Goal: Task Accomplishment & Management: Complete application form

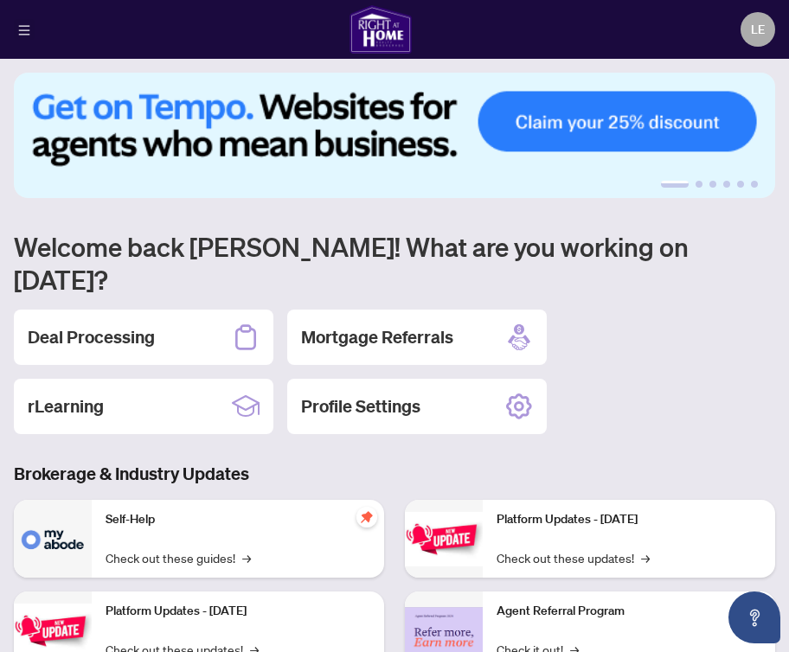
click at [30, 25] on button "button" at bounding box center [24, 29] width 21 height 21
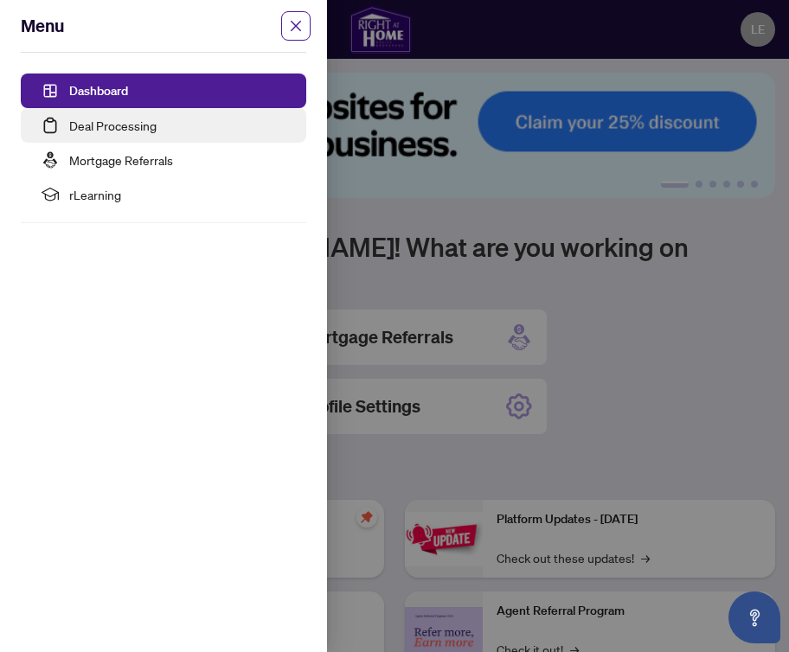
click at [99, 129] on link "Deal Processing" at bounding box center [112, 126] width 87 height 16
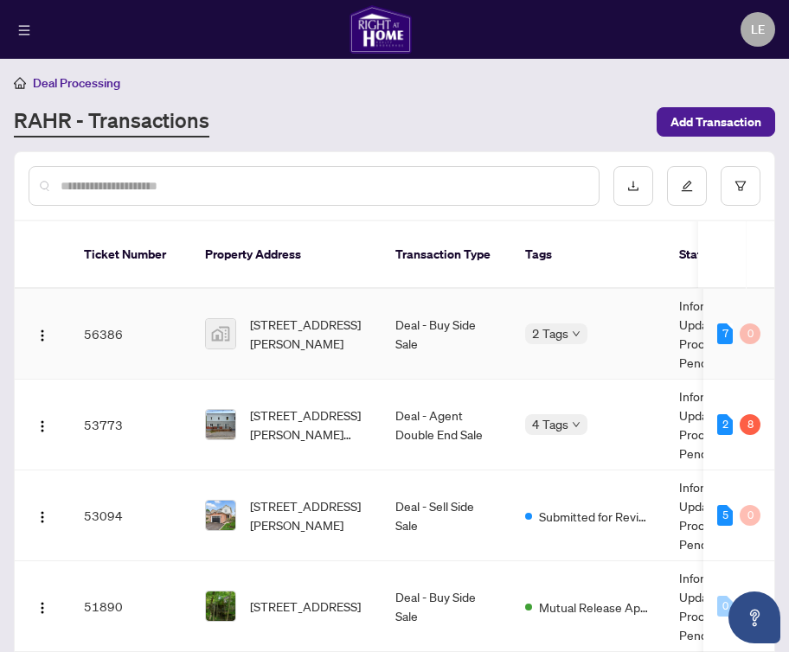
click at [258, 315] on span "[STREET_ADDRESS][PERSON_NAME]" at bounding box center [309, 334] width 118 height 38
click at [225, 319] on img at bounding box center [220, 333] width 29 height 29
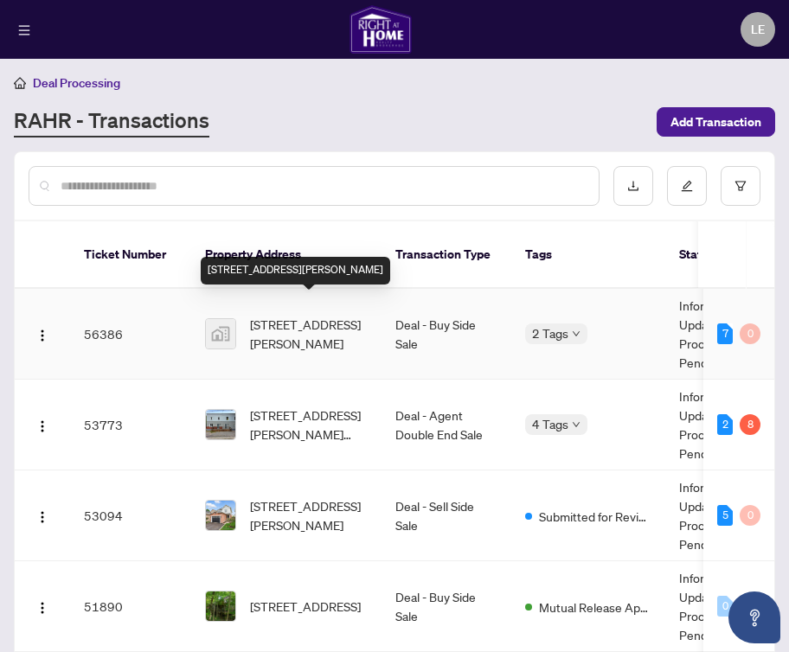
click at [284, 315] on span "[STREET_ADDRESS][PERSON_NAME]" at bounding box center [309, 334] width 118 height 38
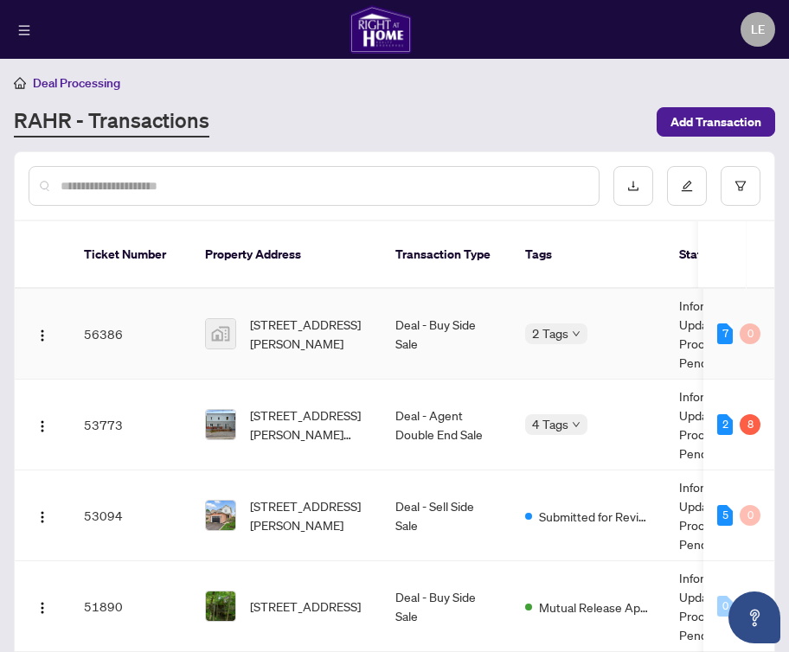
click at [264, 330] on span "[STREET_ADDRESS][PERSON_NAME]" at bounding box center [309, 334] width 118 height 38
click at [125, 308] on td "56386" at bounding box center [130, 334] width 121 height 91
click at [99, 310] on td "56386" at bounding box center [130, 334] width 121 height 91
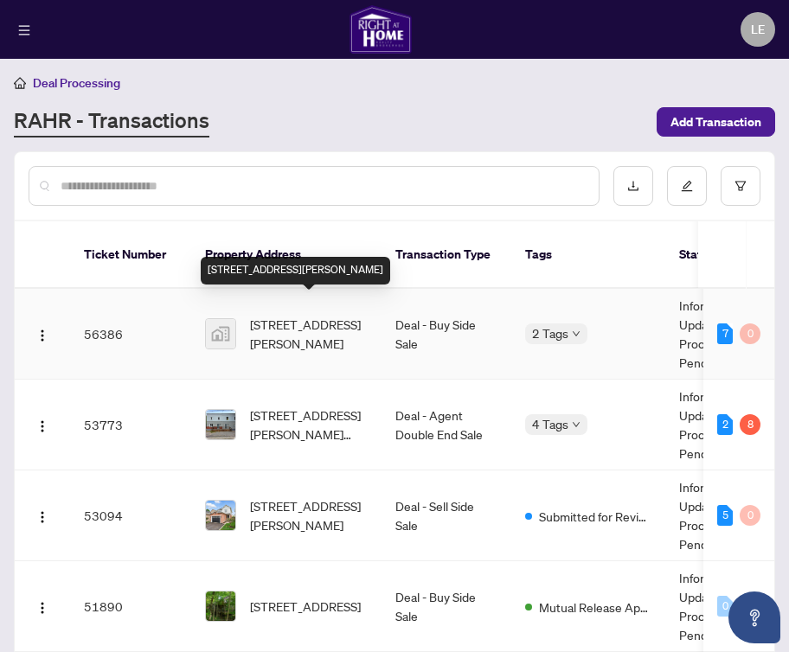
click at [267, 315] on span "[STREET_ADDRESS][PERSON_NAME]" at bounding box center [309, 334] width 118 height 38
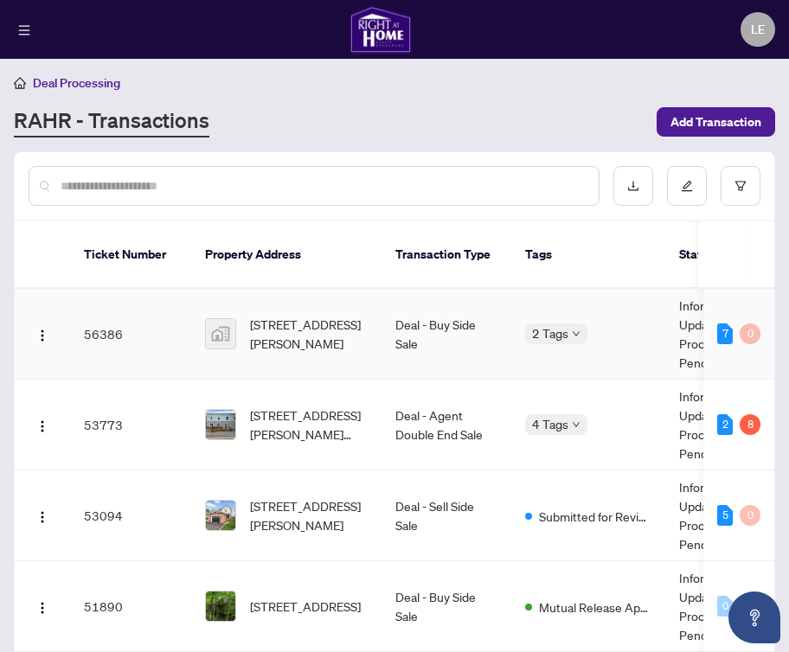
click at [233, 319] on img at bounding box center [220, 333] width 29 height 29
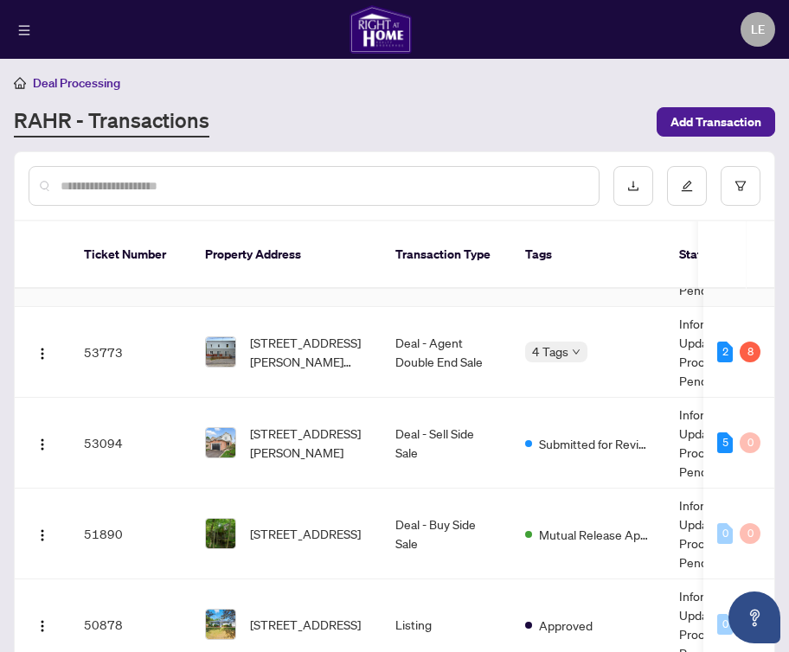
scroll to position [74, 0]
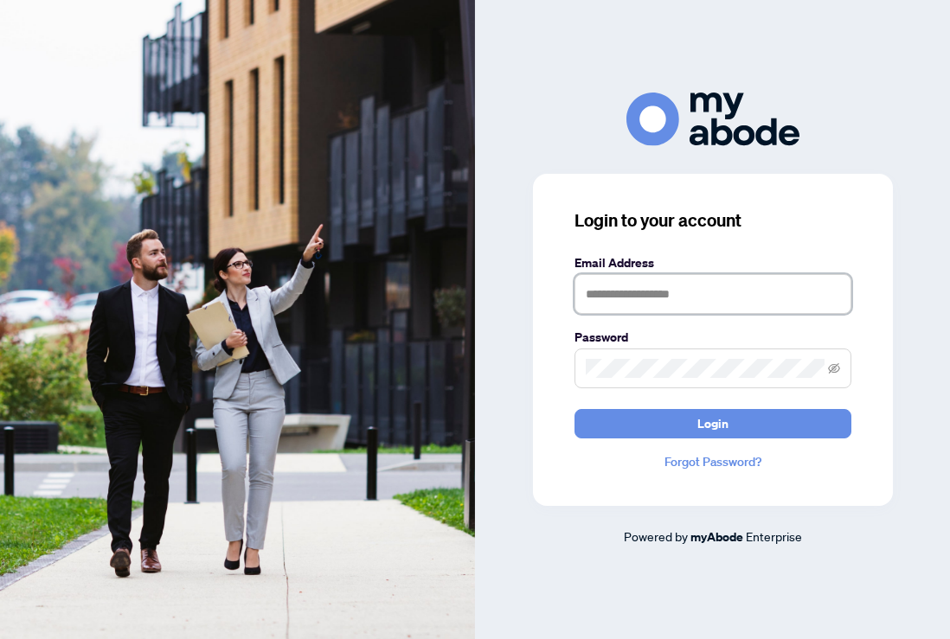
click at [739, 299] on input "text" at bounding box center [712, 294] width 277 height 40
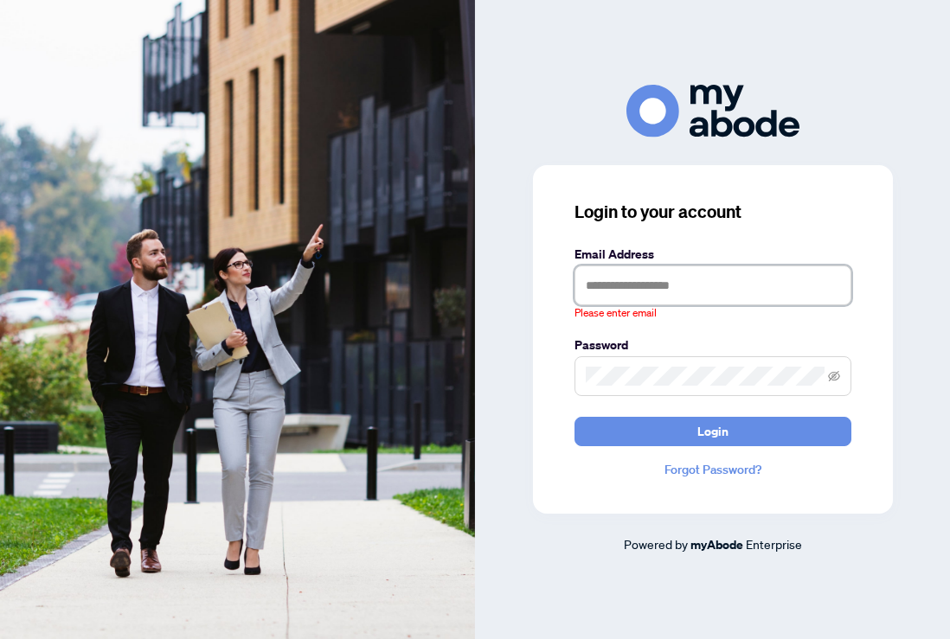
type input "**********"
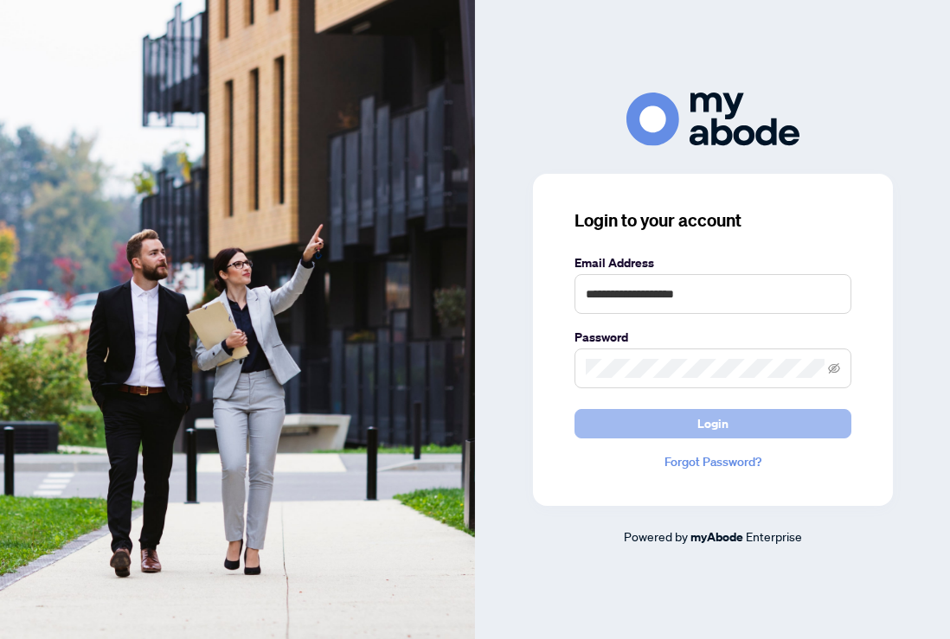
click at [694, 422] on button "Login" at bounding box center [712, 423] width 277 height 29
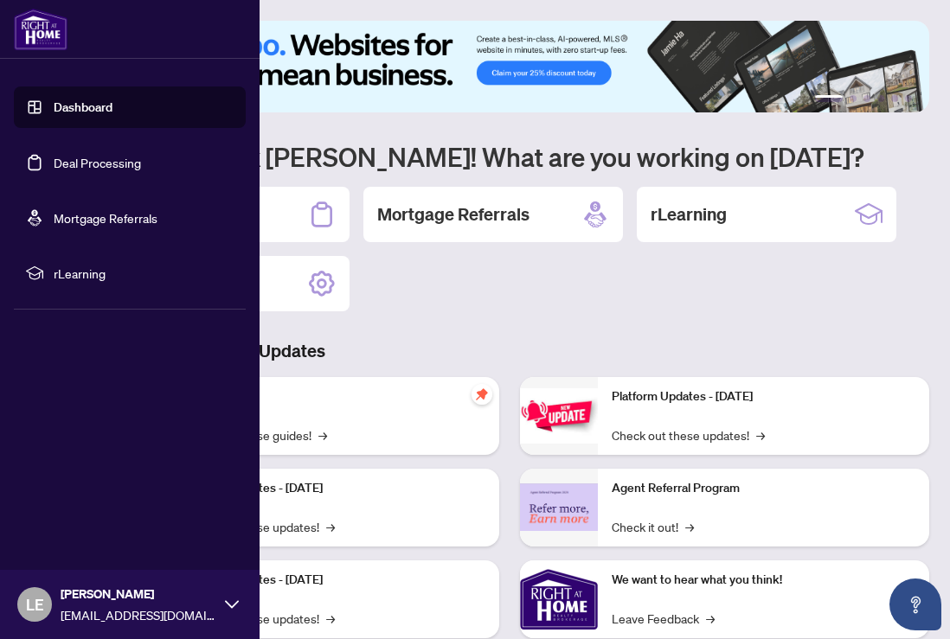
click at [54, 155] on link "Deal Processing" at bounding box center [97, 163] width 87 height 16
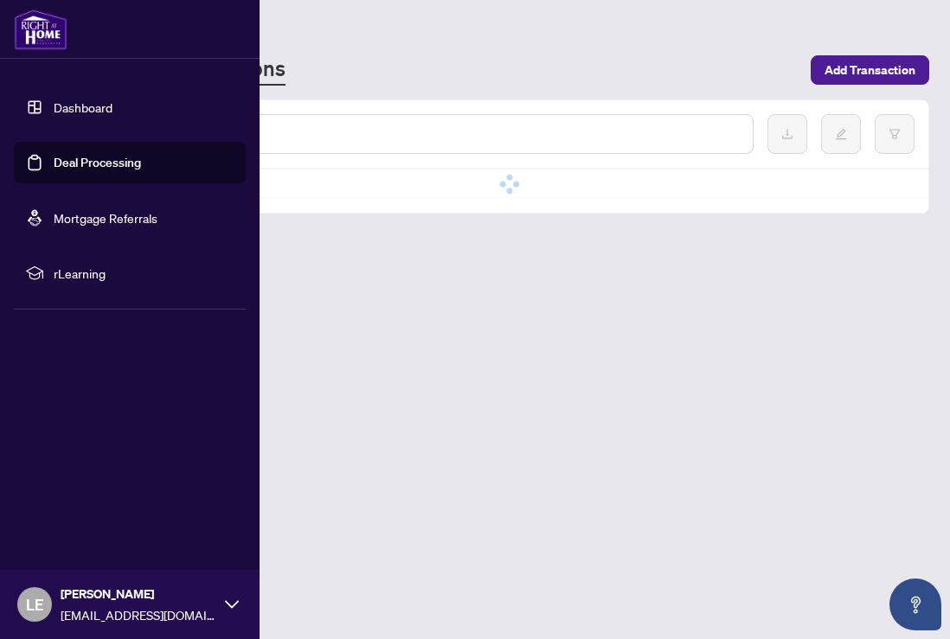
click at [54, 168] on link "Deal Processing" at bounding box center [97, 163] width 87 height 16
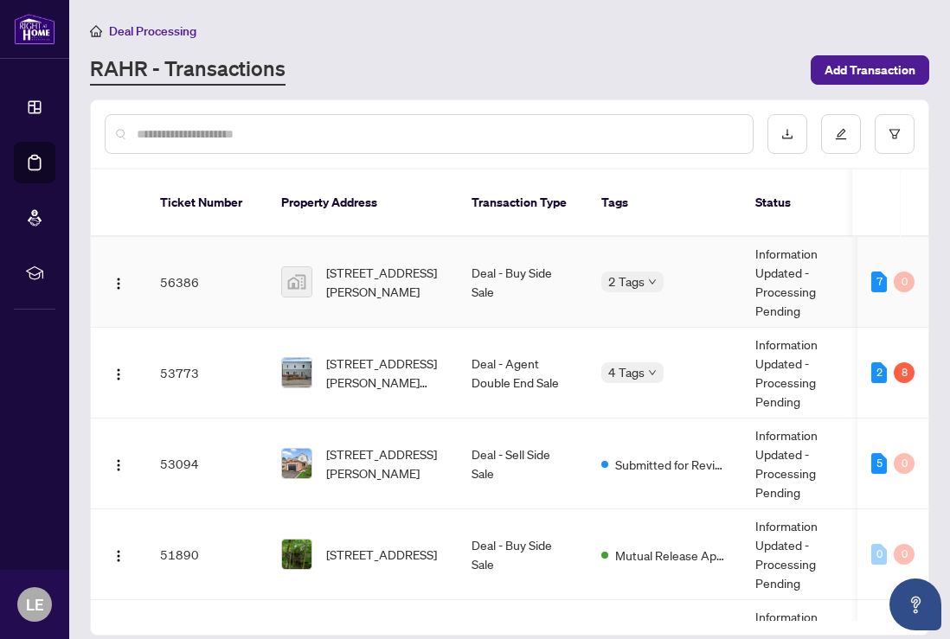
click at [374, 272] on span "[STREET_ADDRESS][PERSON_NAME]" at bounding box center [385, 282] width 118 height 38
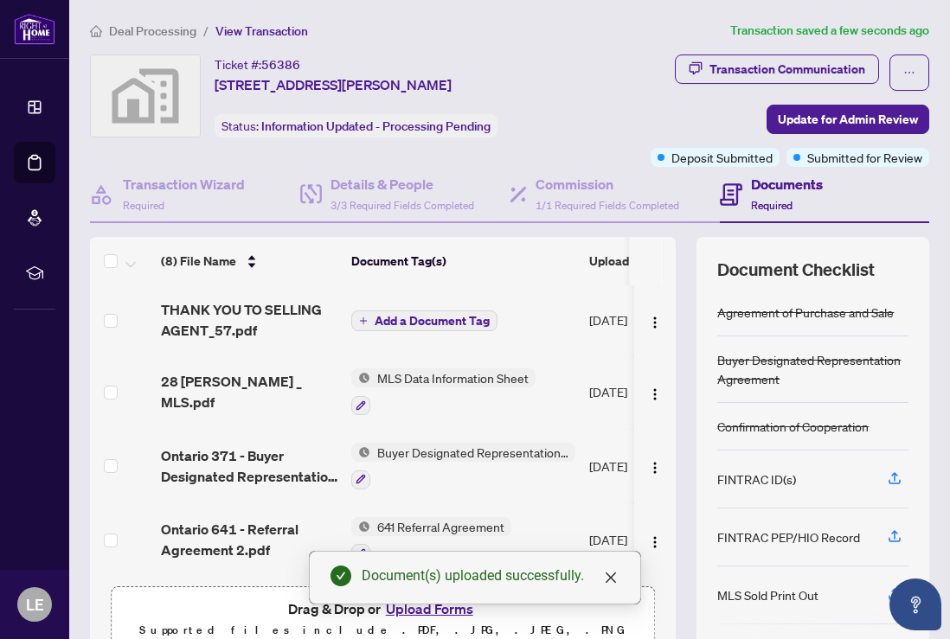
click at [442, 233] on div "Transaction Wizard Required Details & People 3/3 Required Fields Completed Comm…" at bounding box center [509, 414] width 839 height 494
click at [393, 315] on span "Add a Document Tag" at bounding box center [431, 321] width 115 height 12
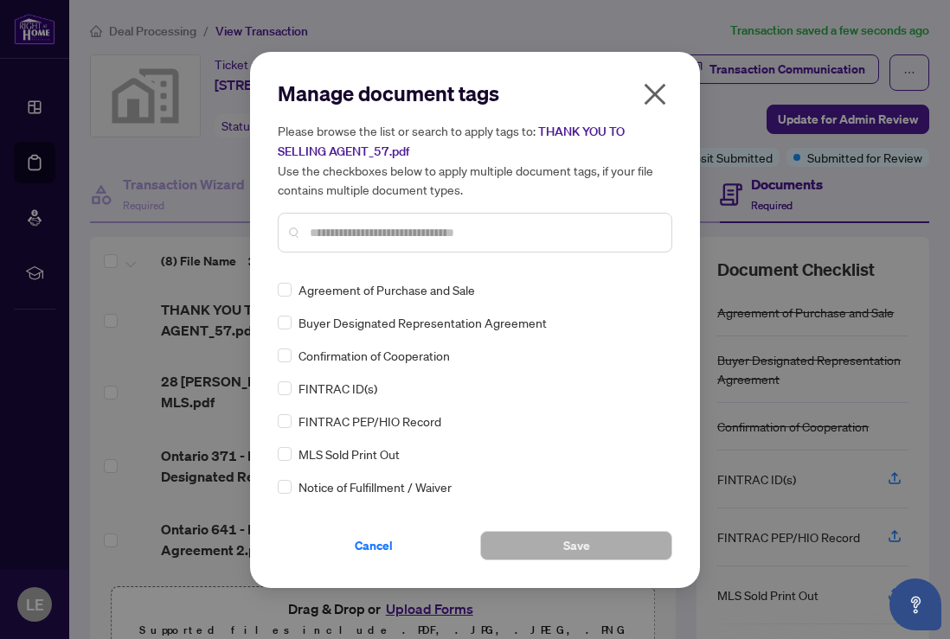
click at [336, 234] on input "text" at bounding box center [484, 232] width 348 height 19
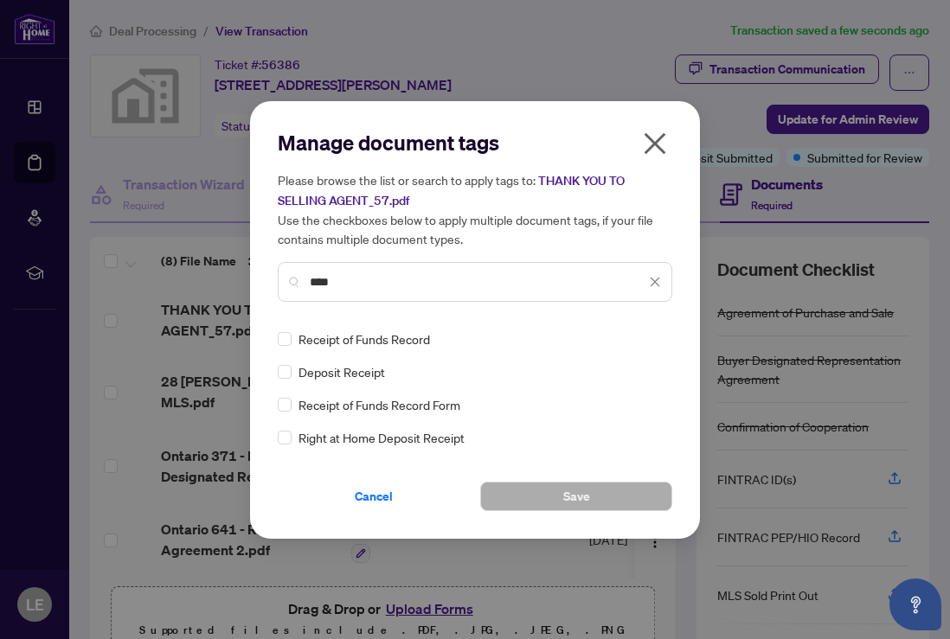
type input "****"
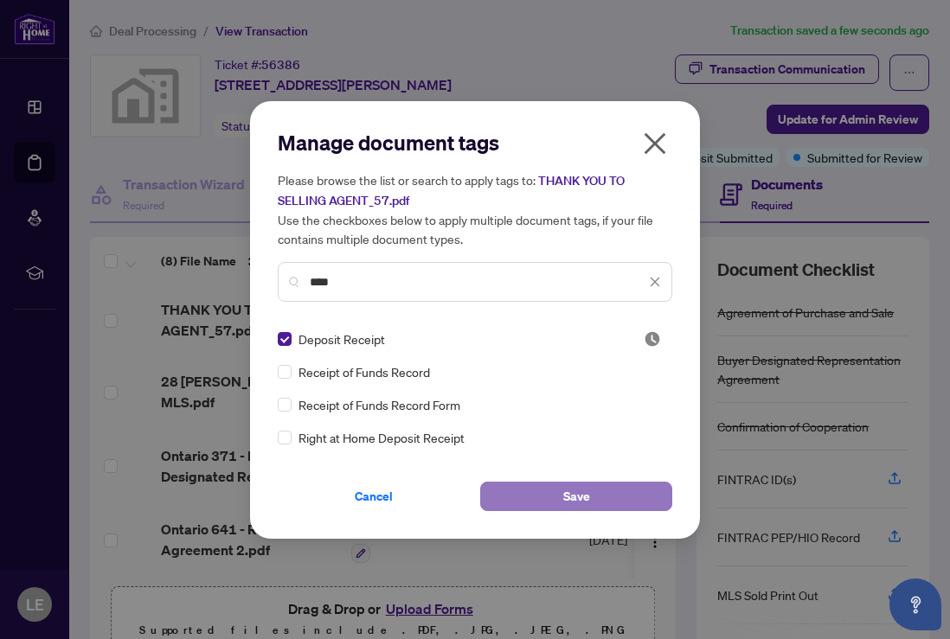
click at [560, 494] on button "Save" at bounding box center [576, 496] width 192 height 29
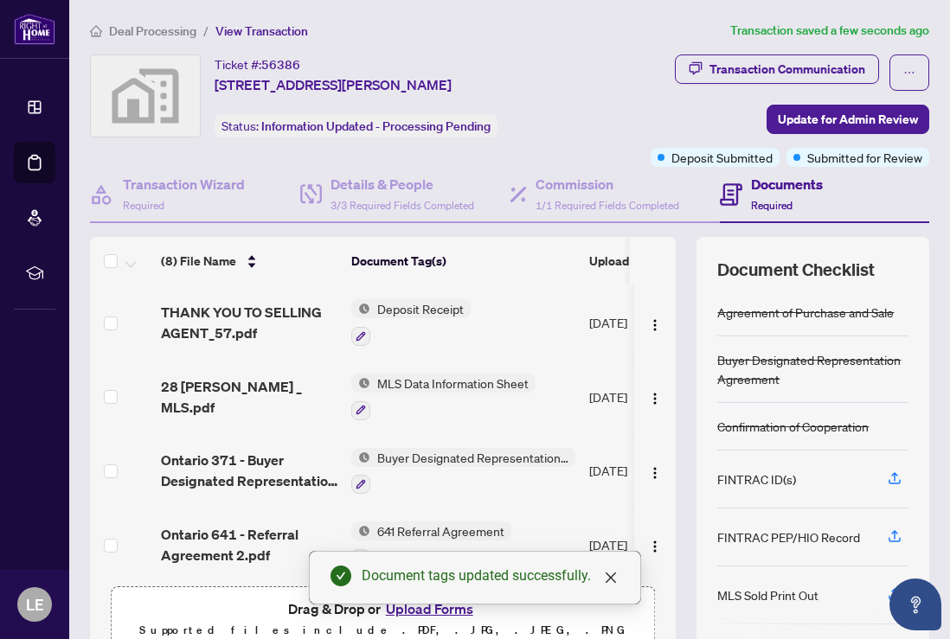
click at [127, 112] on img at bounding box center [145, 95] width 109 height 81
click at [217, 179] on h4 "Transaction Wizard" at bounding box center [184, 184] width 122 height 21
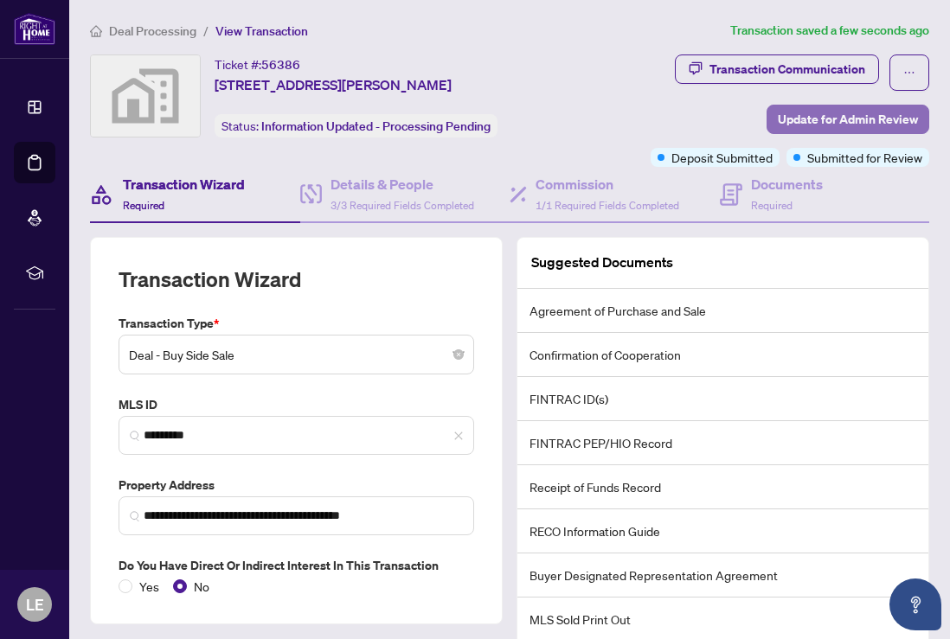
click at [797, 124] on span "Update for Admin Review" at bounding box center [847, 120] width 140 height 28
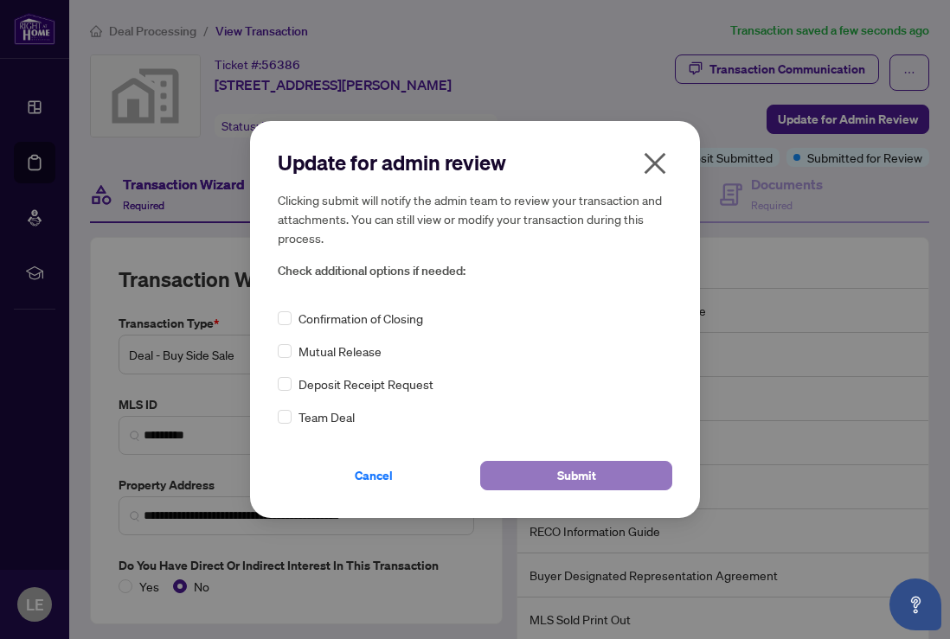
click at [553, 474] on button "Submit" at bounding box center [576, 475] width 192 height 29
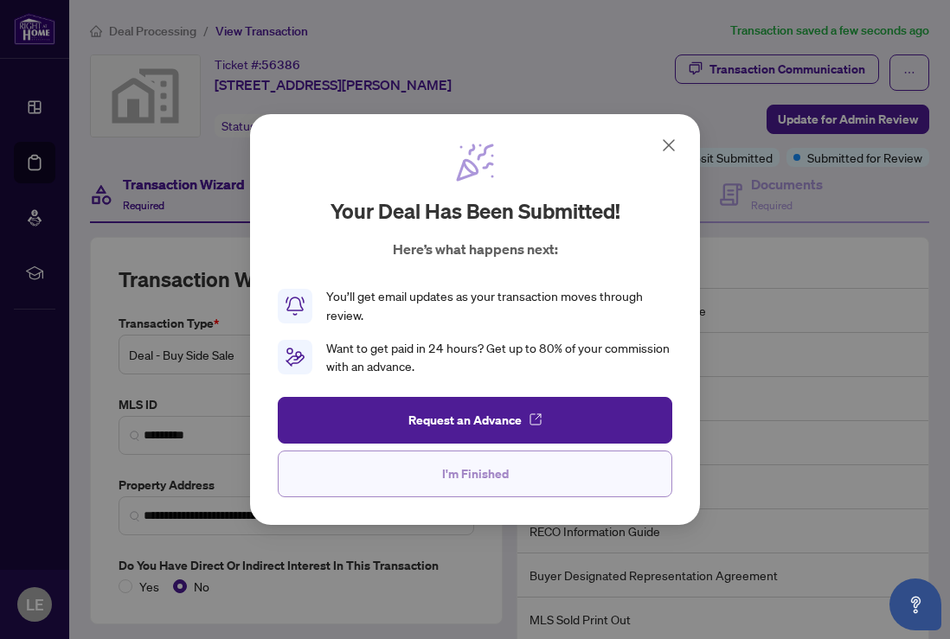
click at [466, 472] on span "I'm Finished" at bounding box center [475, 474] width 67 height 28
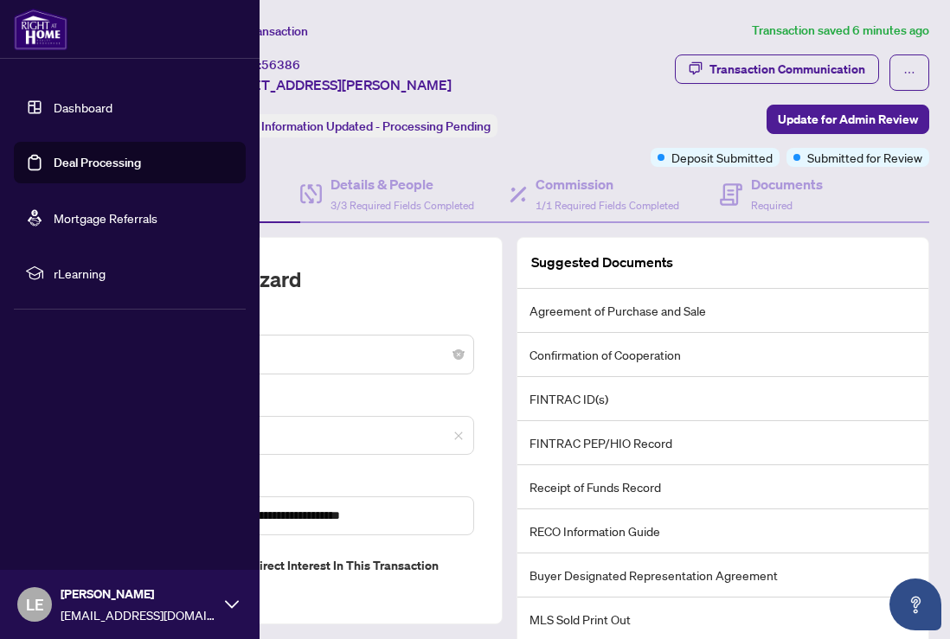
click at [55, 170] on link "Deal Processing" at bounding box center [97, 163] width 87 height 16
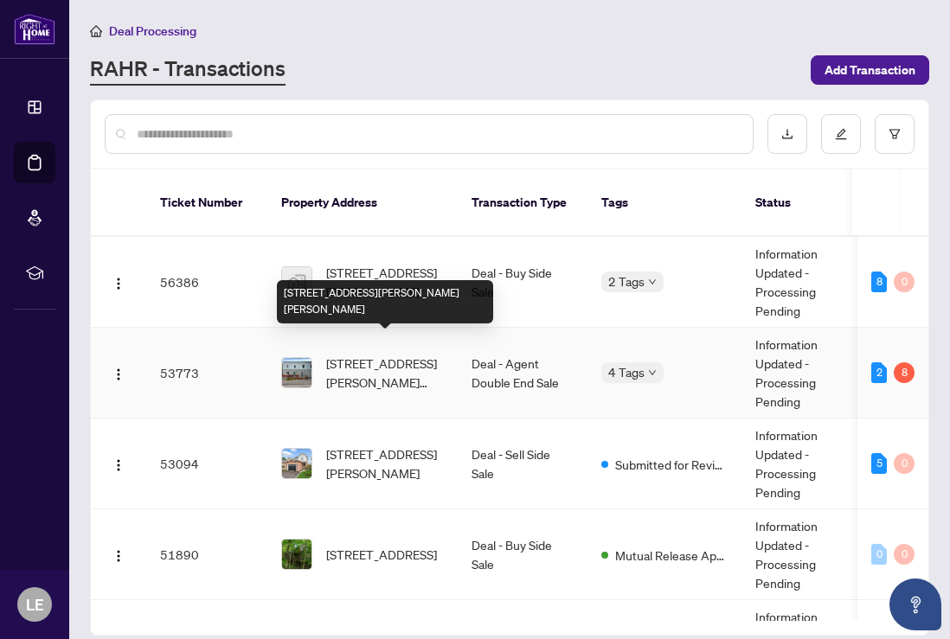
click at [351, 354] on span "[STREET_ADDRESS][PERSON_NAME][PERSON_NAME]" at bounding box center [385, 373] width 118 height 38
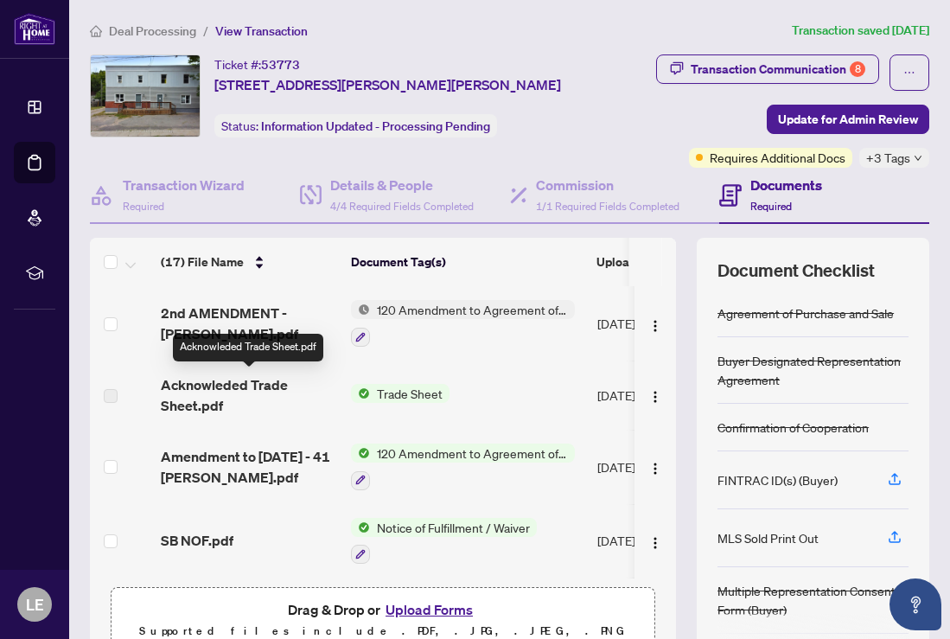
click at [210, 387] on span "Acknowleded Trade Sheet.pdf" at bounding box center [249, 395] width 176 height 42
drag, startPoint x: 383, startPoint y: 388, endPoint x: 264, endPoint y: 387, distance: 119.4
click at [264, 387] on tr "Acknowleded Trade Sheet.pdf Trade Sheet Sep/27/2025 Document Approved" at bounding box center [495, 395] width 810 height 69
click at [221, 386] on span "Acknowleded Trade Sheet.pdf" at bounding box center [249, 395] width 176 height 42
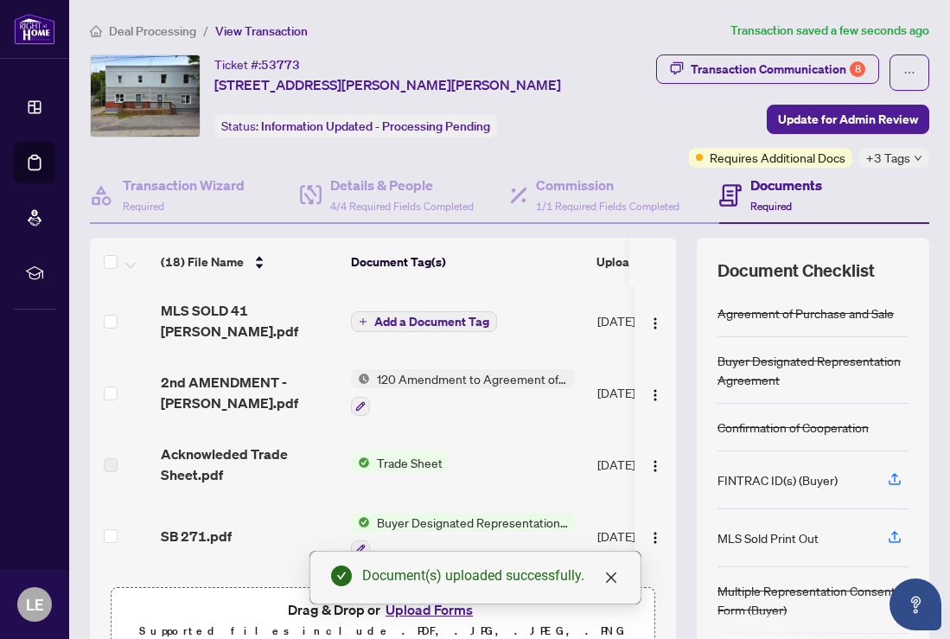
click at [390, 316] on span "Add a Document Tag" at bounding box center [431, 322] width 115 height 12
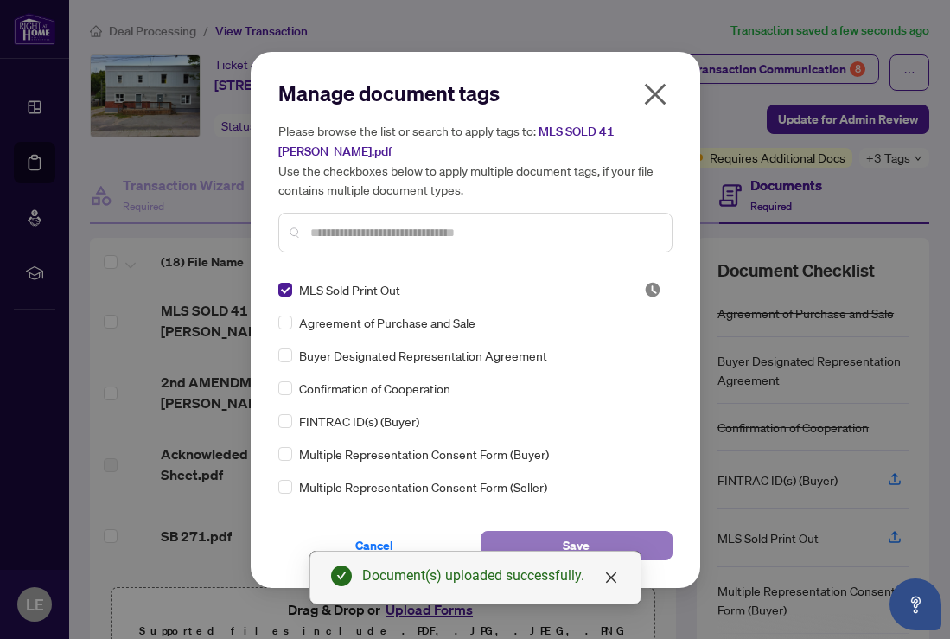
click at [570, 534] on span "Save" at bounding box center [576, 546] width 27 height 28
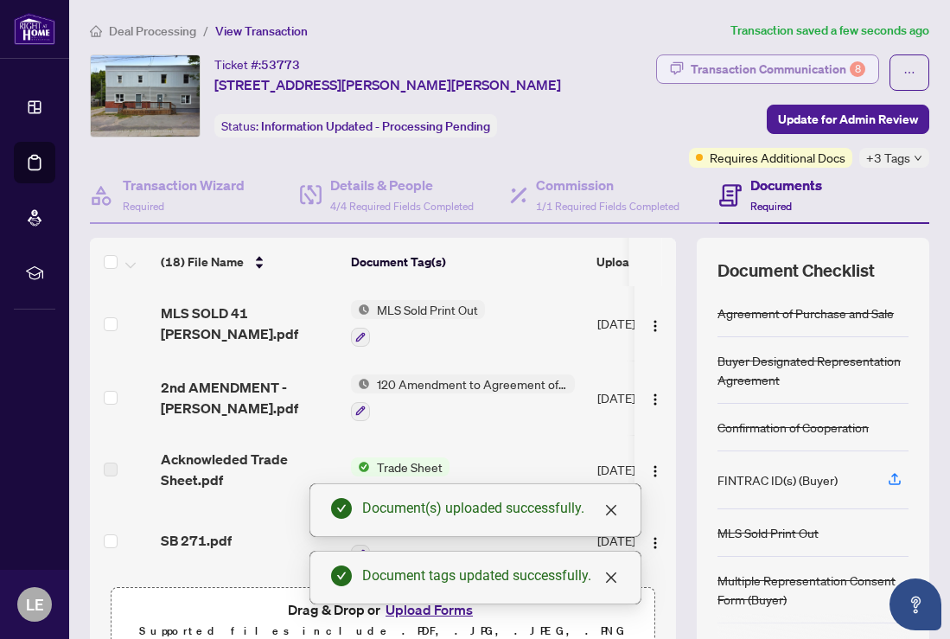
click at [751, 58] on div "Transaction Communication 8" at bounding box center [778, 69] width 175 height 28
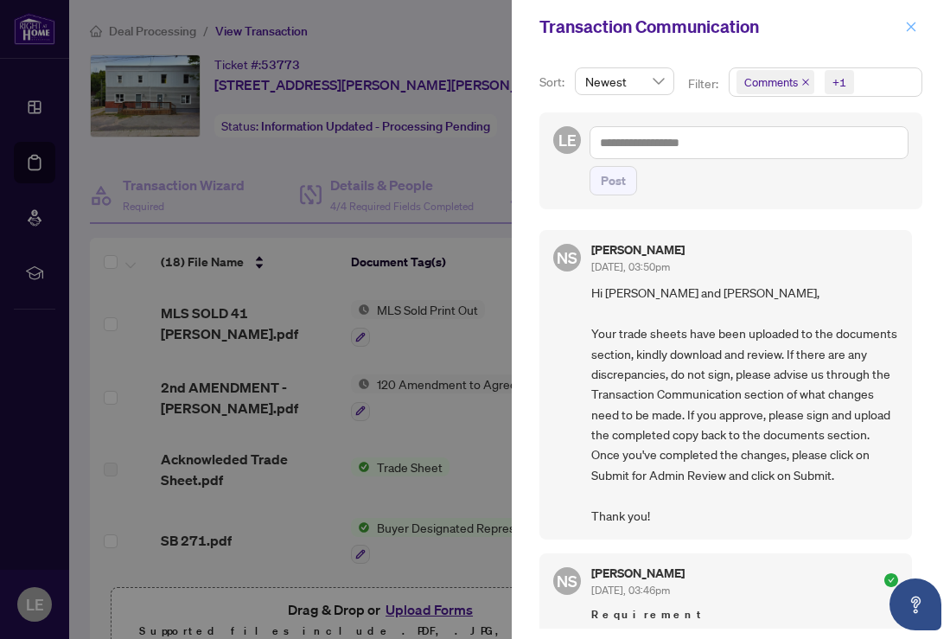
click at [913, 23] on icon "close" at bounding box center [911, 27] width 12 height 12
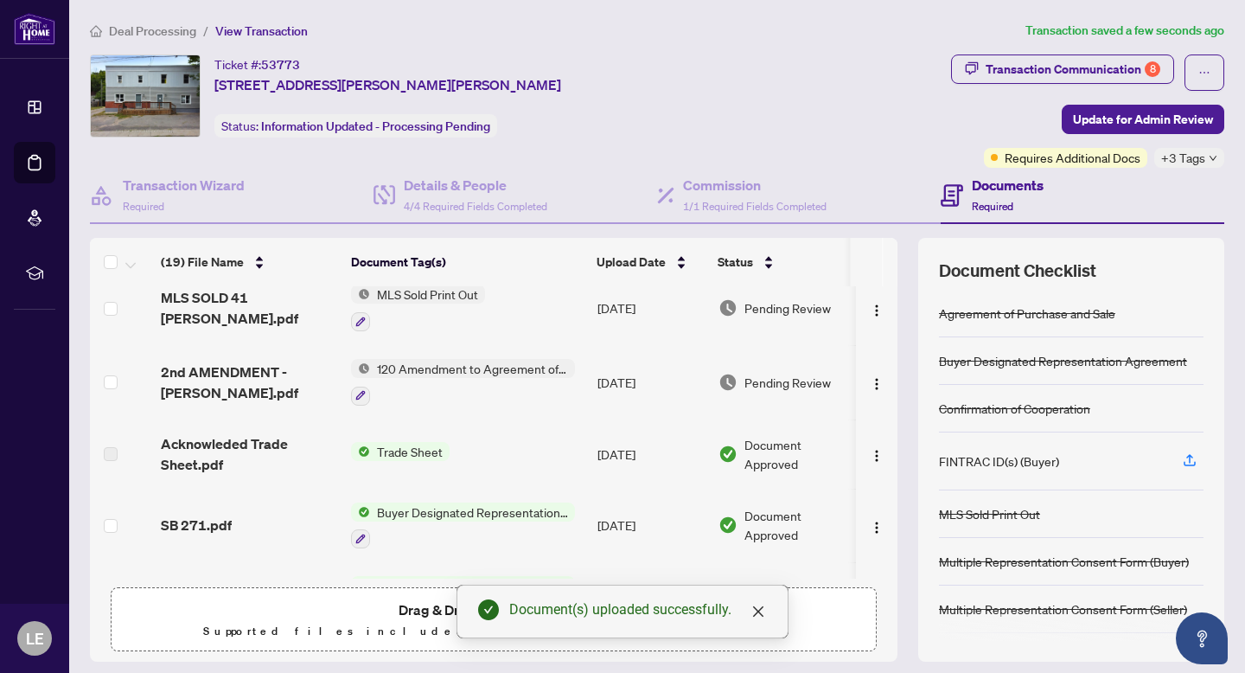
scroll to position [86, 0]
click at [425, 366] on span "120 Amendment to Agreement of Purchase and Sale" at bounding box center [472, 366] width 205 height 19
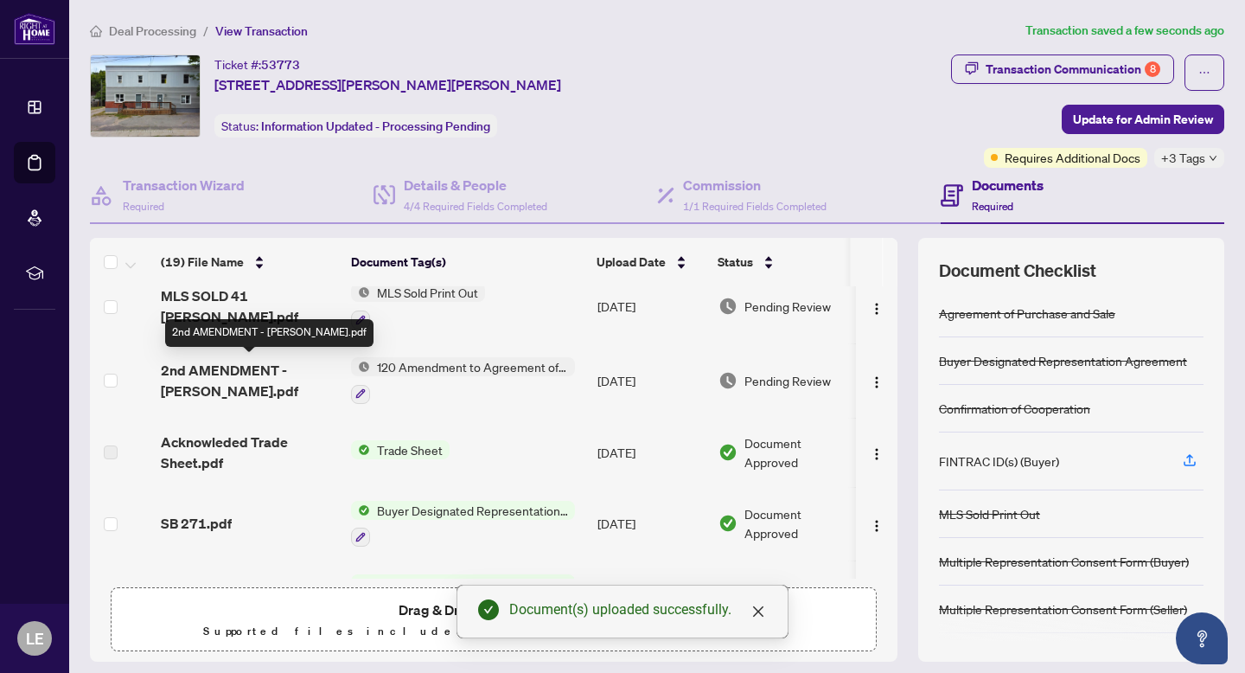
click at [235, 382] on span "2nd AMENDMENT - Pellissier.pdf" at bounding box center [249, 381] width 176 height 42
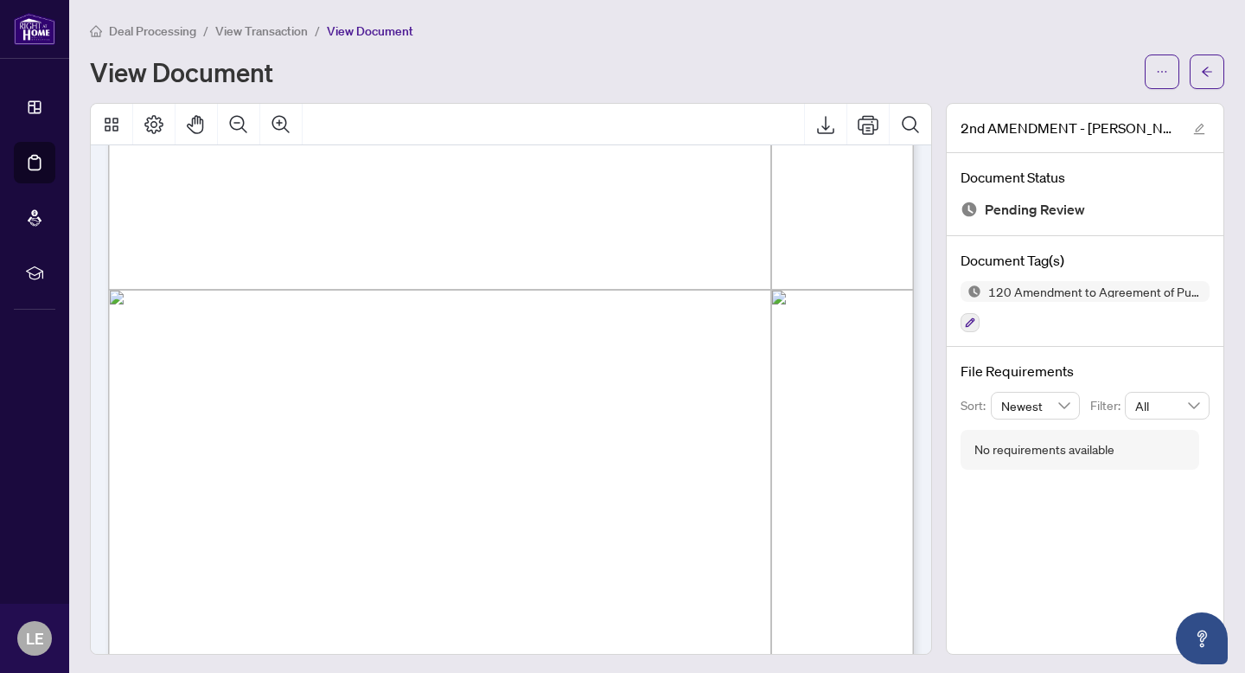
scroll to position [537, 0]
click at [949, 68] on icon "arrow-left" at bounding box center [1207, 72] width 12 height 12
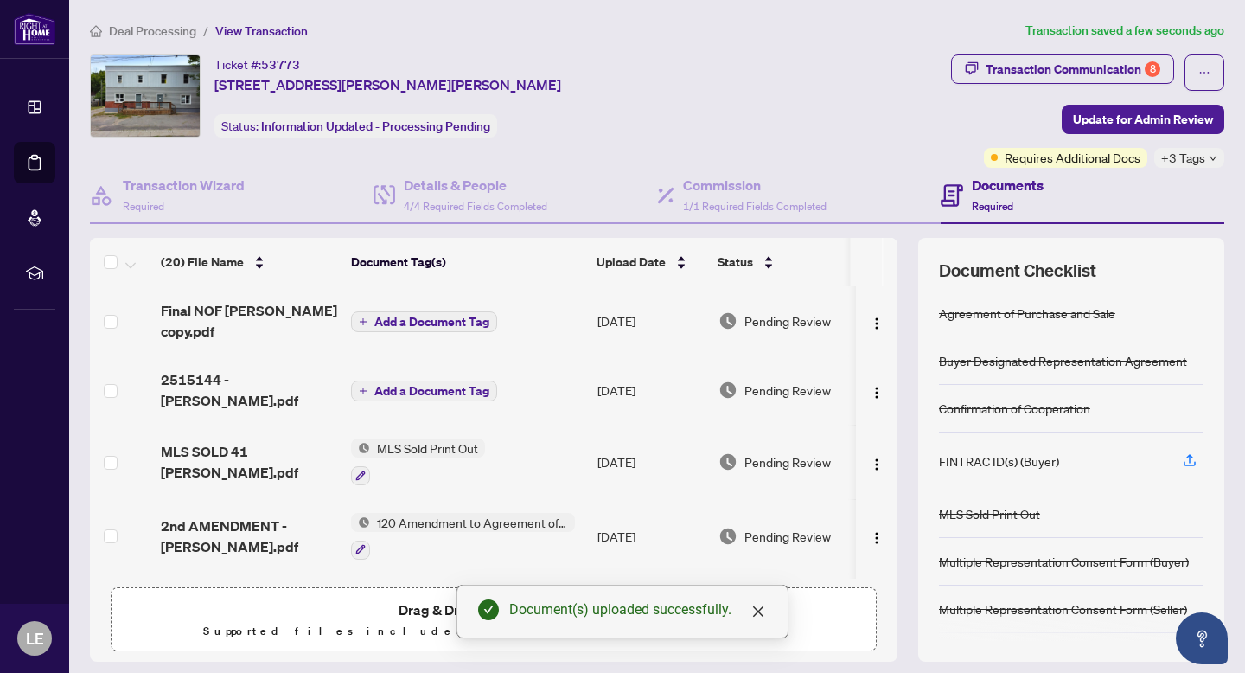
click at [381, 394] on span "Add a Document Tag" at bounding box center [431, 391] width 115 height 12
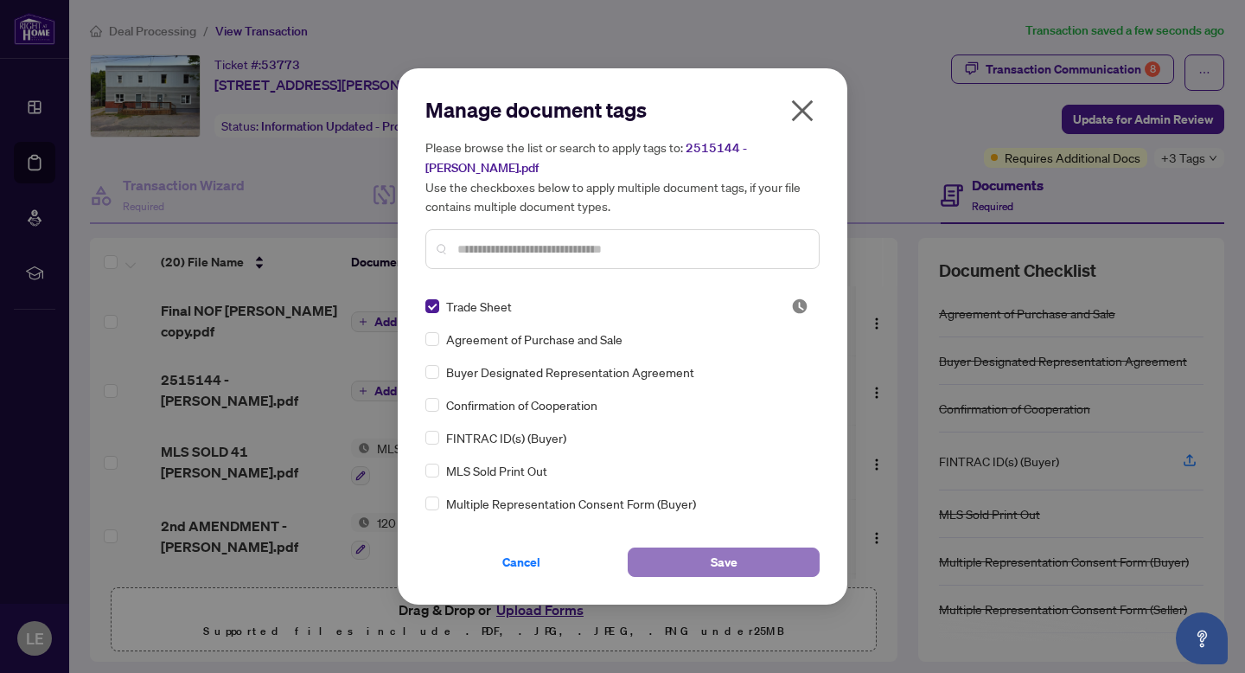
click at [696, 566] on button "Save" at bounding box center [724, 561] width 192 height 29
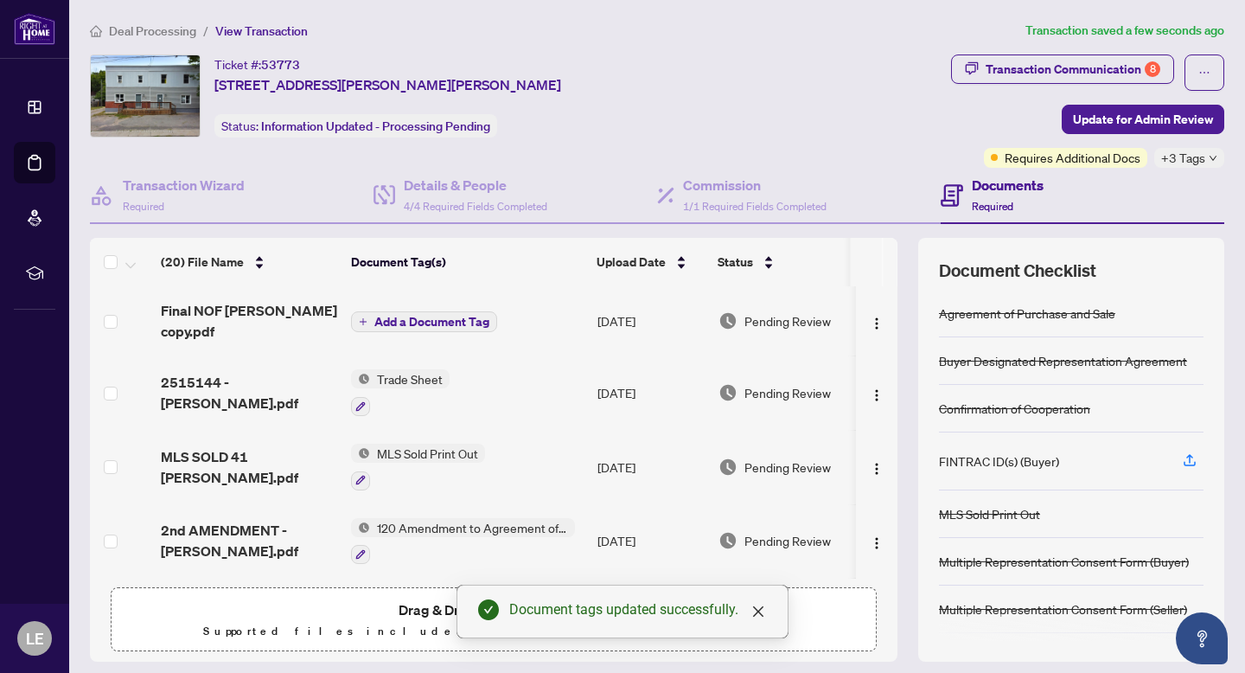
click at [382, 323] on span "Add a Document Tag" at bounding box center [431, 322] width 115 height 12
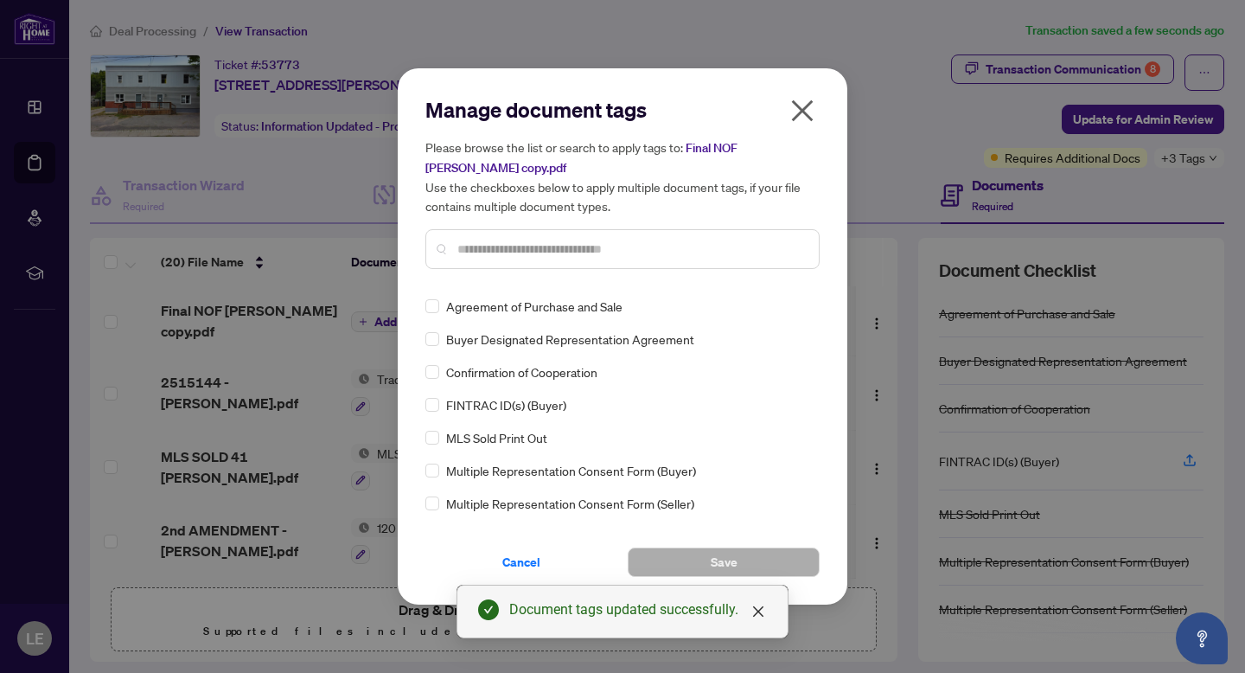
click at [488, 259] on div at bounding box center [622, 249] width 394 height 40
click at [483, 248] on input "text" at bounding box center [631, 249] width 348 height 19
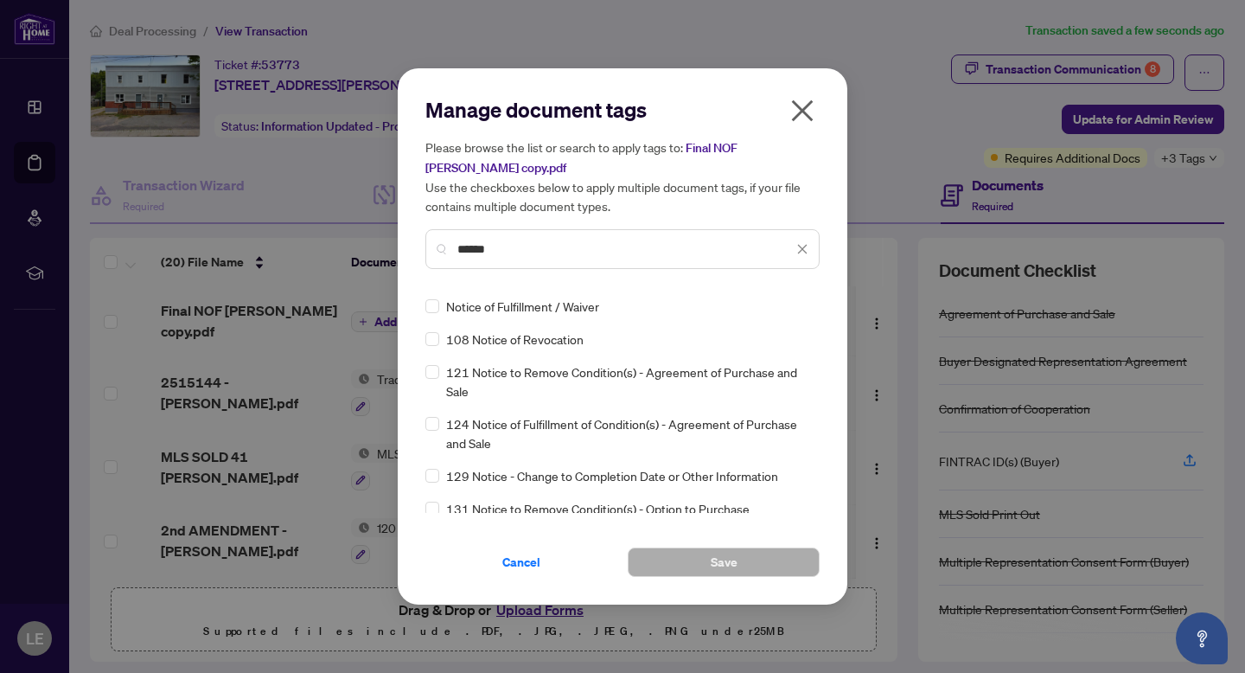
type input "******"
click at [704, 562] on button "Save" at bounding box center [724, 561] width 192 height 29
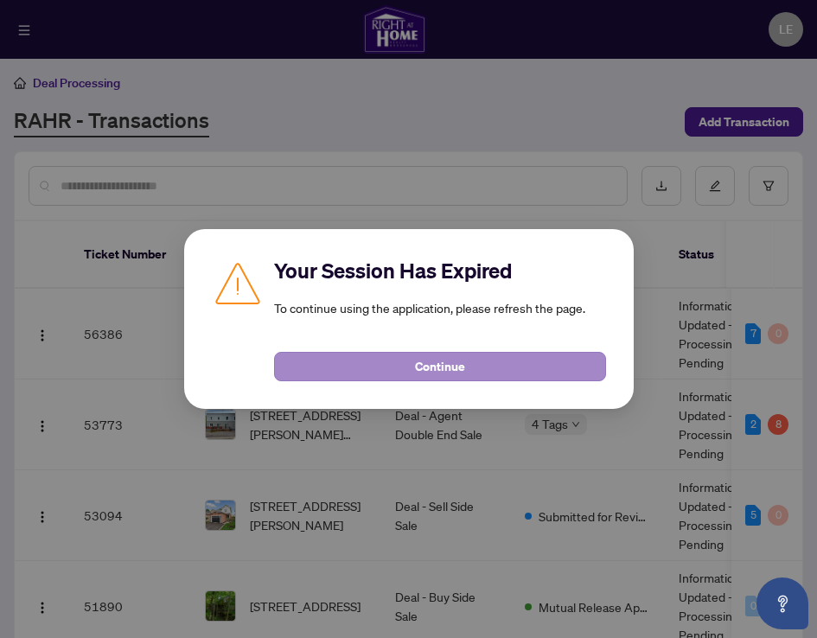
scroll to position [74, 0]
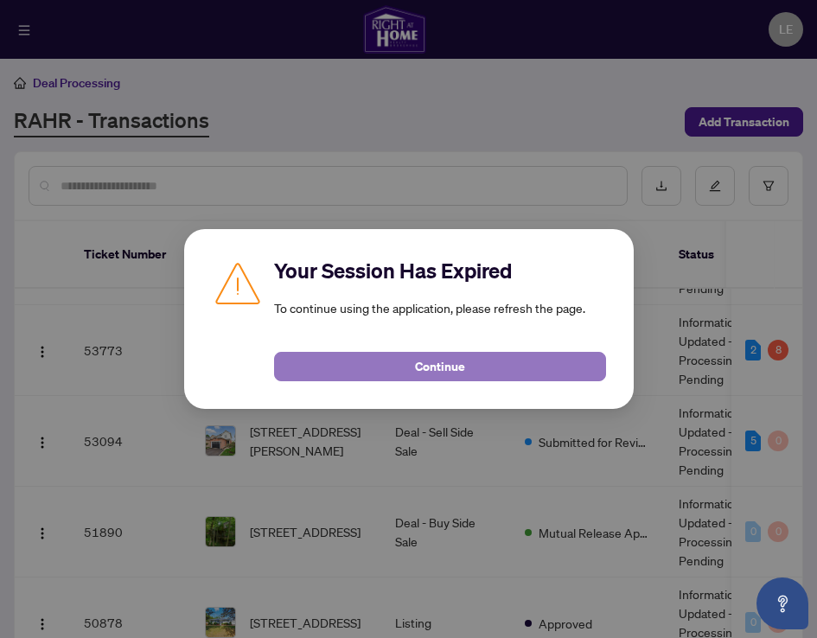
click at [388, 359] on button "Continue" at bounding box center [440, 366] width 332 height 29
